Goal: Information Seeking & Learning: Learn about a topic

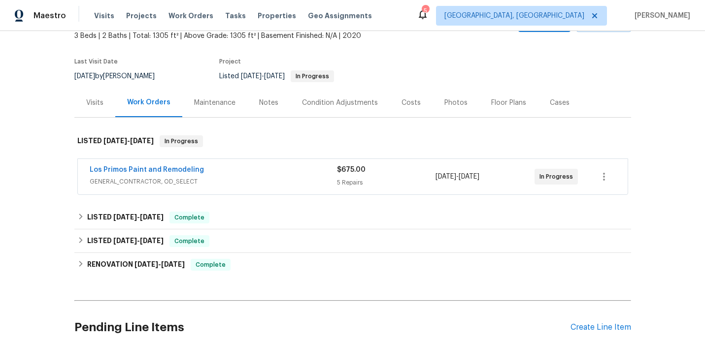
scroll to position [62, 0]
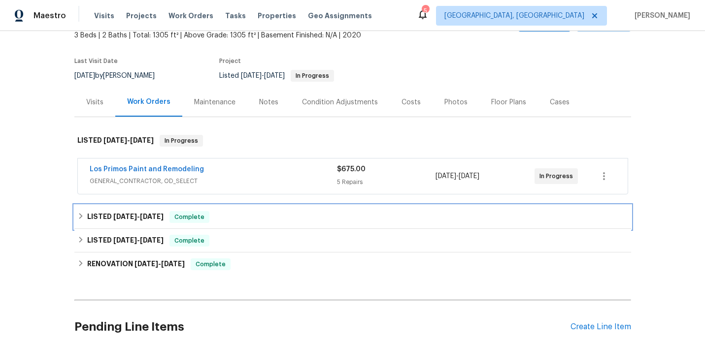
click at [268, 225] on div "LISTED [DATE] - [DATE] Complete" at bounding box center [352, 217] width 556 height 24
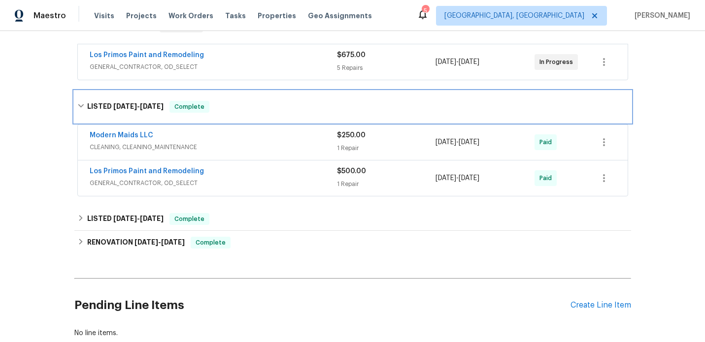
scroll to position [193, 0]
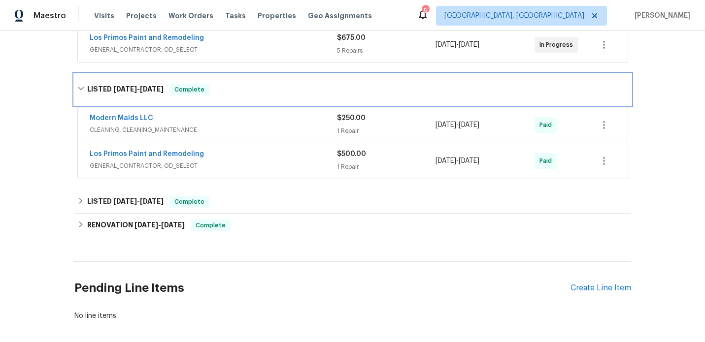
click at [255, 97] on div "LISTED [DATE] - [DATE] Complete" at bounding box center [352, 90] width 556 height 32
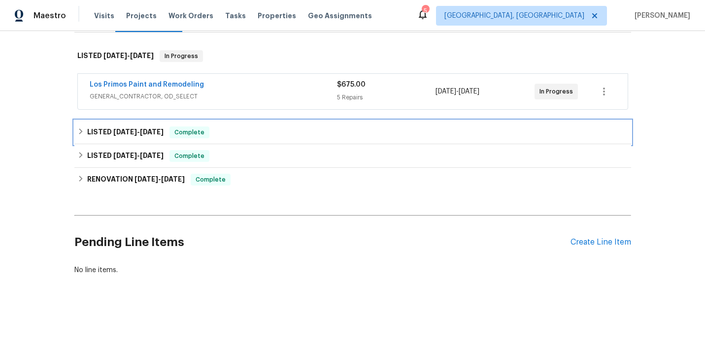
scroll to position [146, 0]
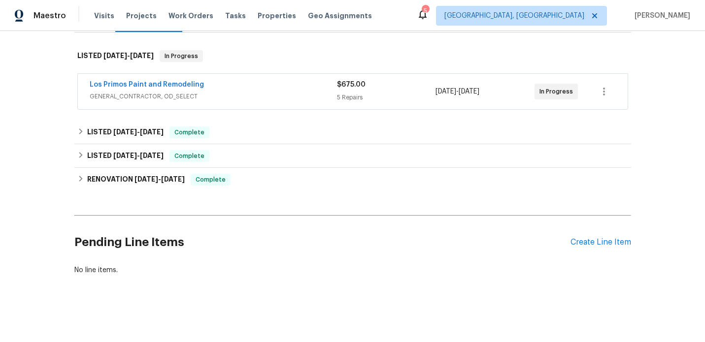
click at [272, 98] on span "GENERAL_CONTRACTOR, OD_SELECT" at bounding box center [213, 97] width 247 height 10
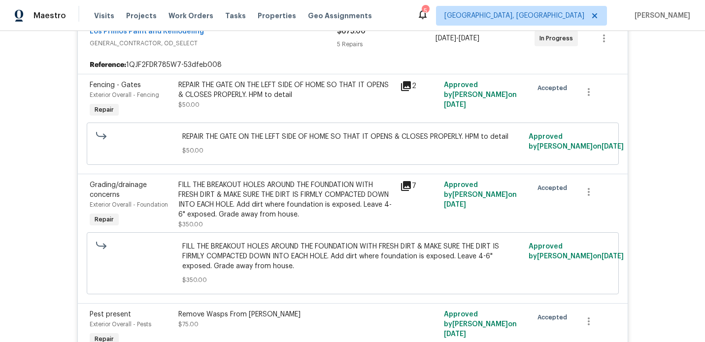
scroll to position [212, 0]
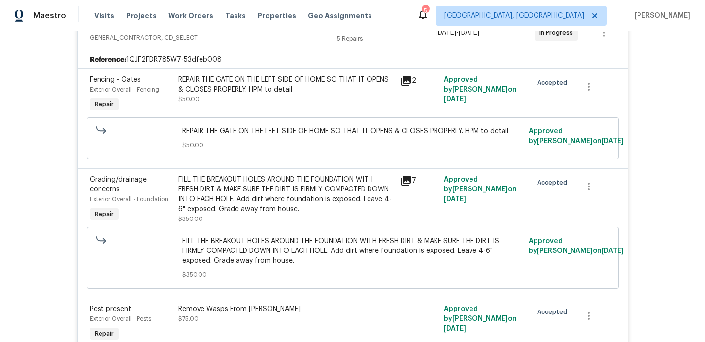
click at [407, 180] on icon at bounding box center [406, 181] width 10 height 10
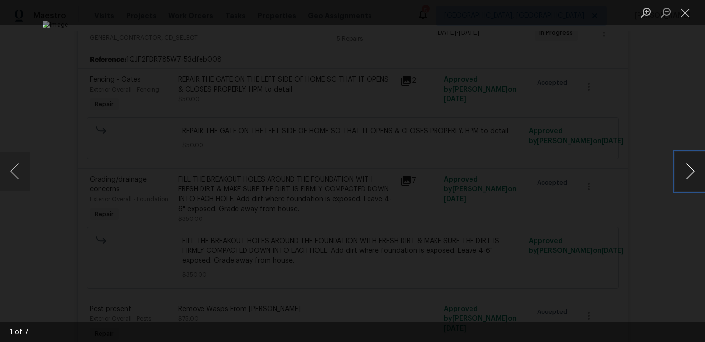
click at [693, 171] on button "Next image" at bounding box center [690, 171] width 30 height 39
click at [693, 170] on button "Next image" at bounding box center [690, 171] width 30 height 39
click at [689, 15] on button "Close lightbox" at bounding box center [685, 12] width 20 height 17
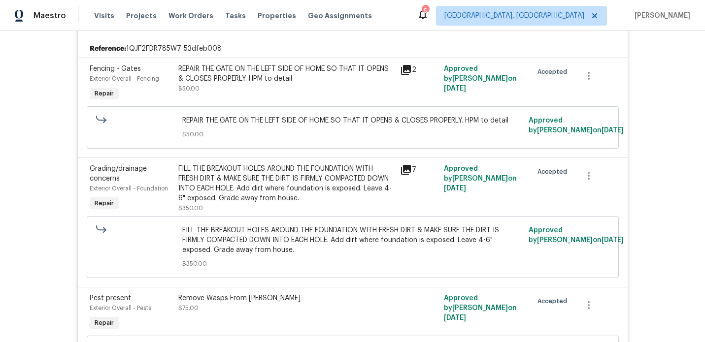
scroll to position [224, 0]
click at [409, 169] on icon at bounding box center [406, 169] width 10 height 10
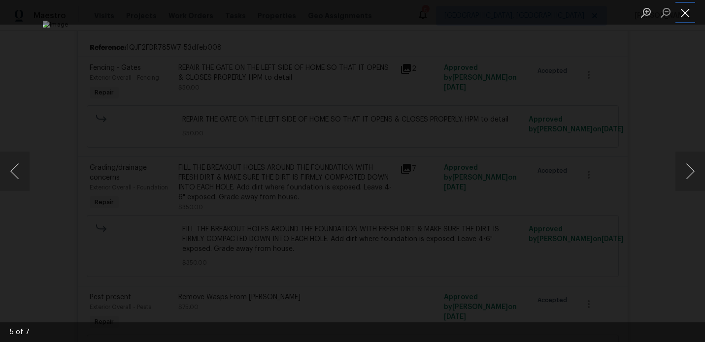
click at [686, 15] on button "Close lightbox" at bounding box center [685, 12] width 20 height 17
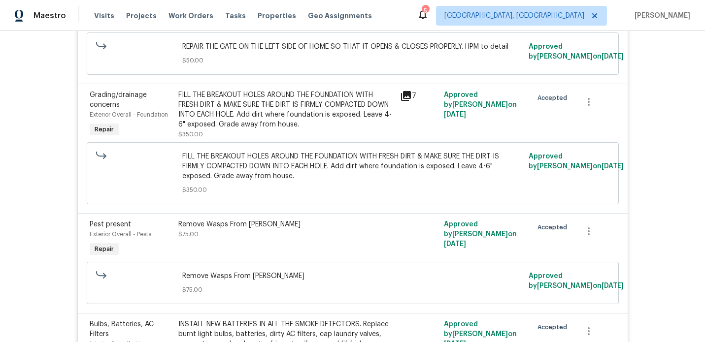
scroll to position [292, 0]
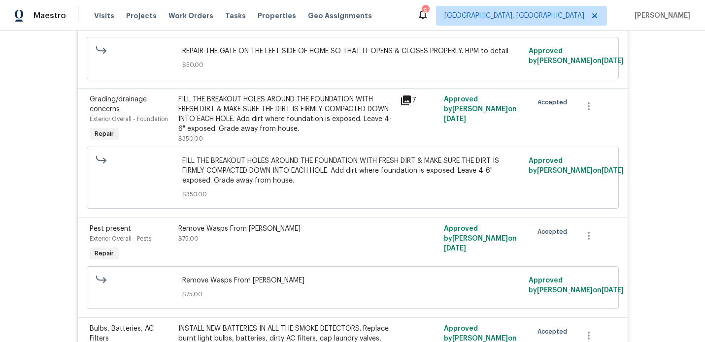
click at [407, 106] on icon at bounding box center [406, 101] width 12 height 12
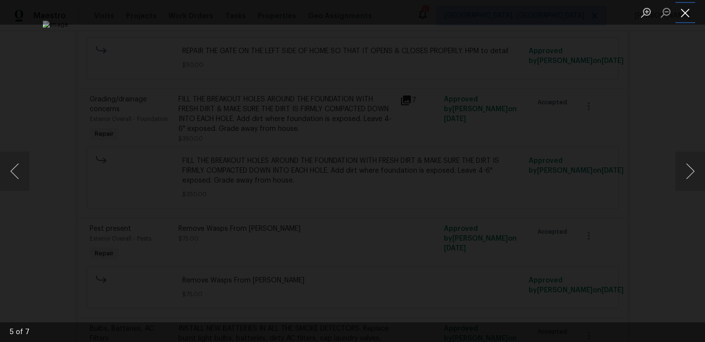
click at [687, 19] on button "Close lightbox" at bounding box center [685, 12] width 20 height 17
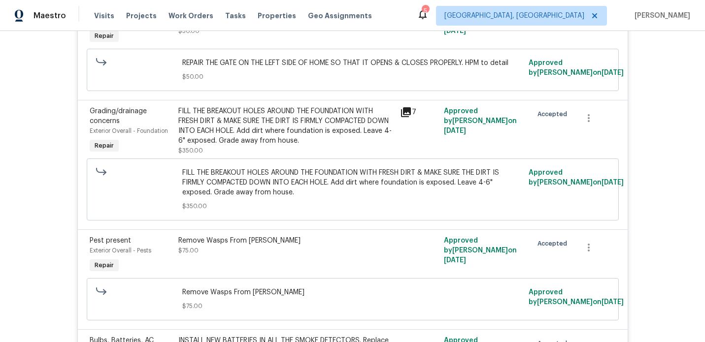
scroll to position [278, 0]
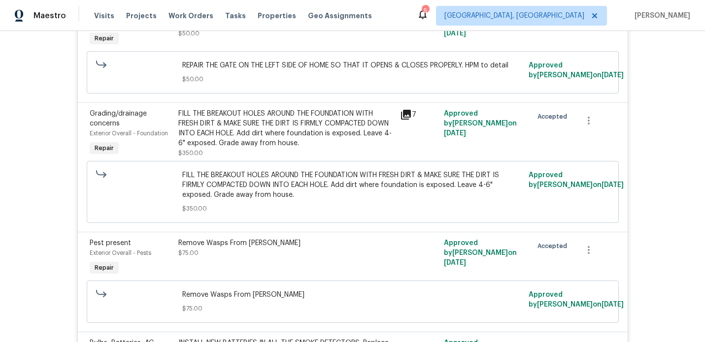
click at [409, 116] on icon at bounding box center [406, 115] width 10 height 10
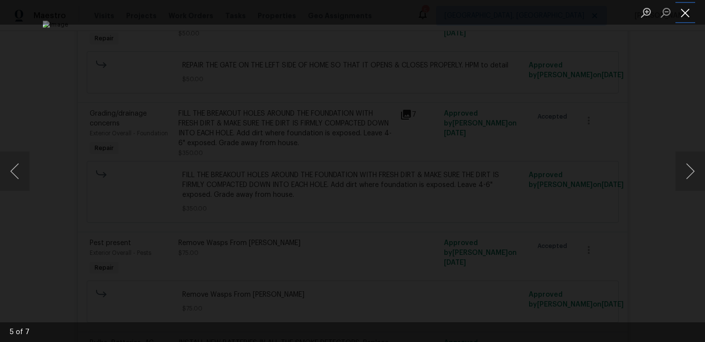
click at [685, 12] on button "Close lightbox" at bounding box center [685, 12] width 20 height 17
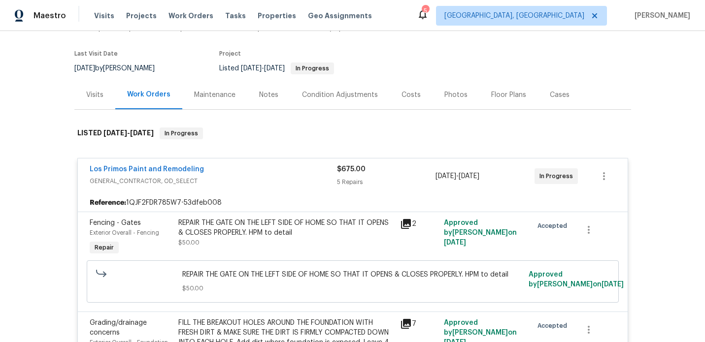
scroll to position [0, 0]
